Goal: Find specific page/section

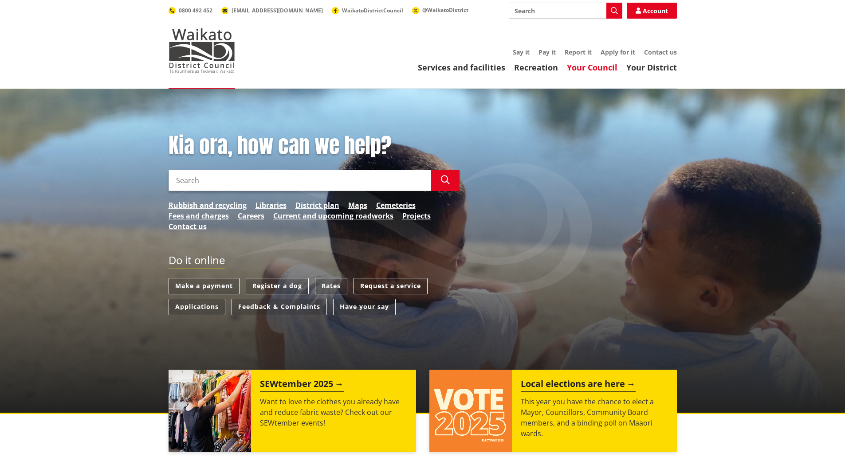
click at [591, 67] on link "Your Council" at bounding box center [592, 67] width 51 height 11
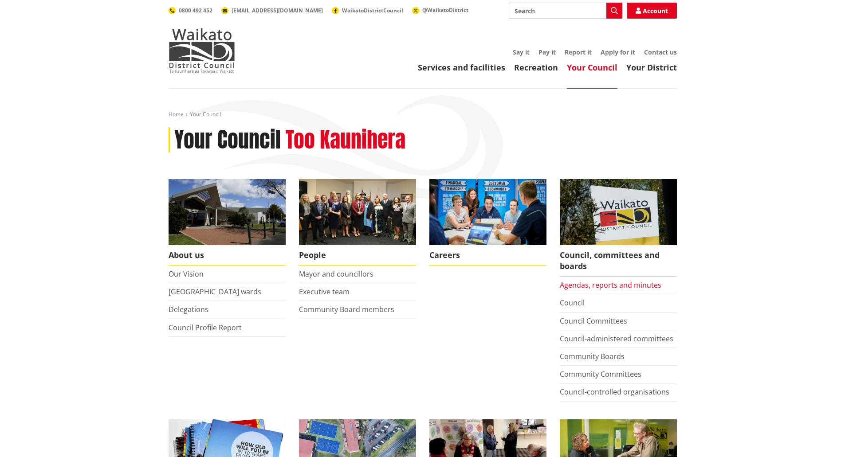
click at [654, 284] on link "Agendas, reports and minutes" at bounding box center [611, 285] width 102 height 10
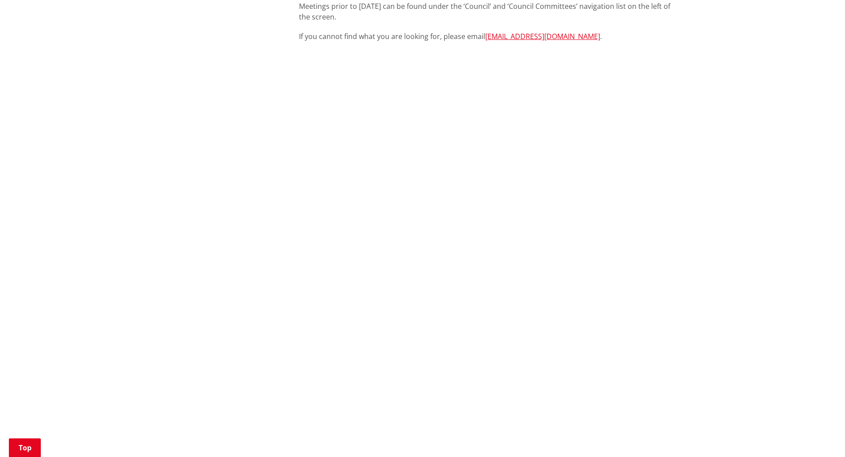
scroll to position [317, 0]
